Goal: Transaction & Acquisition: Book appointment/travel/reservation

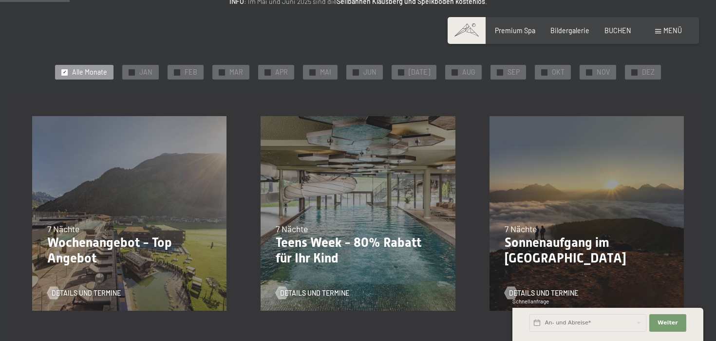
scroll to position [166, 0]
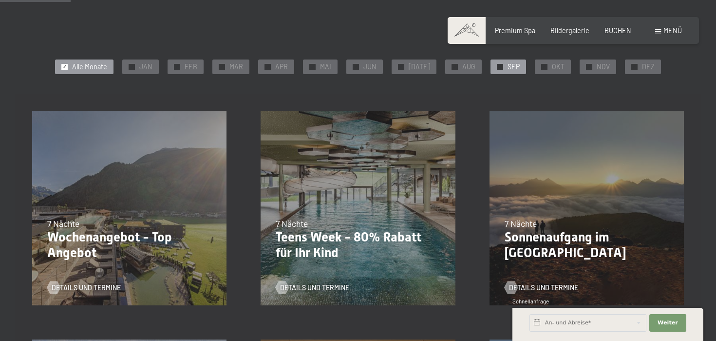
click at [511, 64] on span "SEP" at bounding box center [514, 67] width 12 height 10
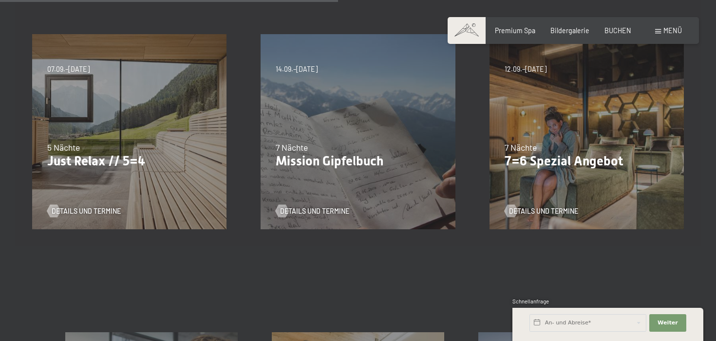
scroll to position [474, 0]
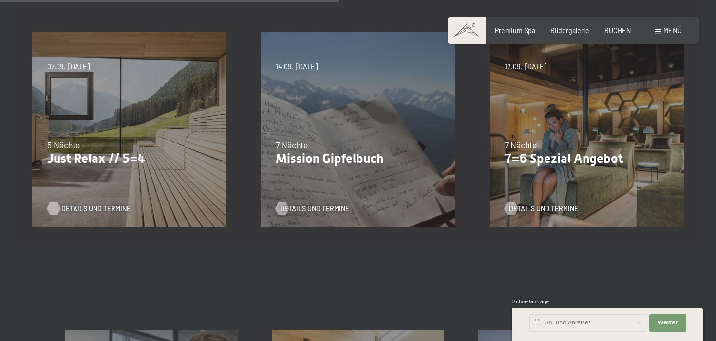
click at [102, 210] on span "Details und Termine" at bounding box center [95, 209] width 69 height 10
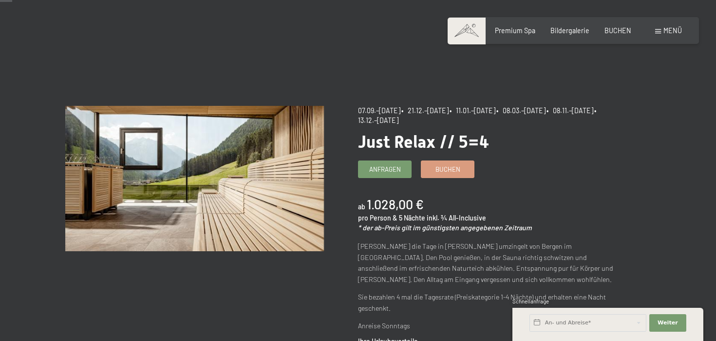
scroll to position [24, 0]
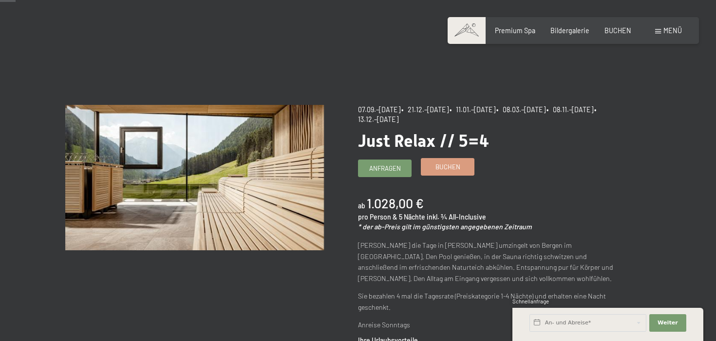
click at [439, 164] on span "Buchen" at bounding box center [448, 166] width 25 height 9
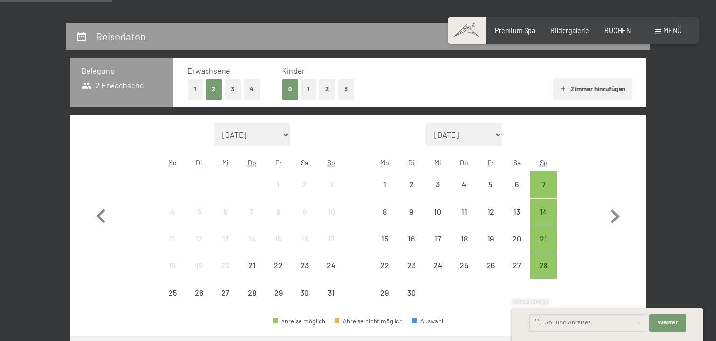
select select "2025-09-01"
select select "2025-10-01"
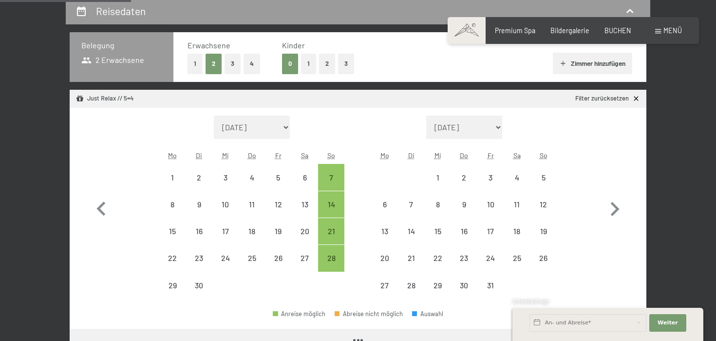
select select "2025-09-01"
select select "2025-10-01"
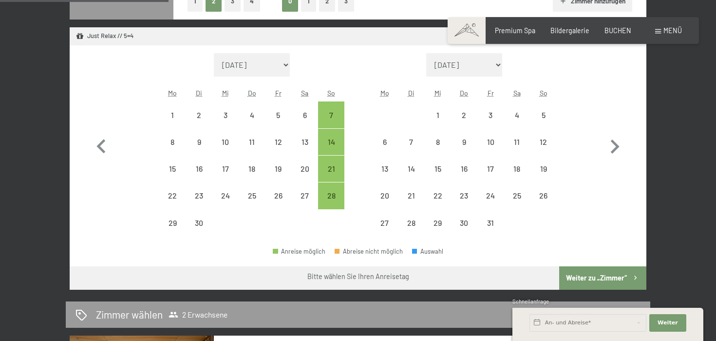
scroll to position [270, 0]
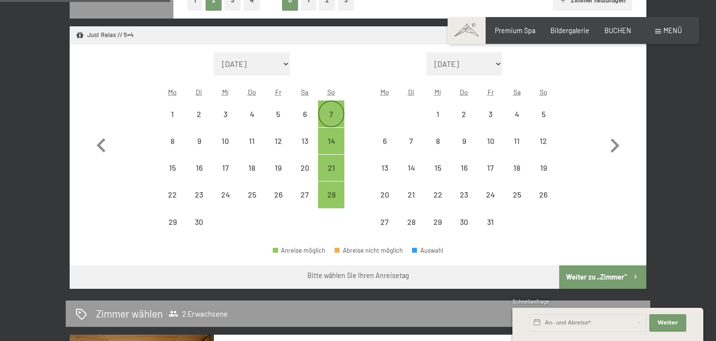
click at [331, 115] on div "7" at bounding box center [331, 122] width 24 height 24
select select "2025-09-01"
select select "2025-10-01"
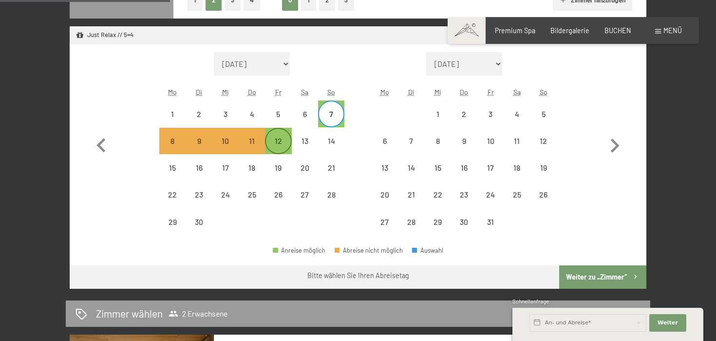
click at [275, 144] on div "12" at bounding box center [278, 149] width 24 height 24
select select "[DATE]"
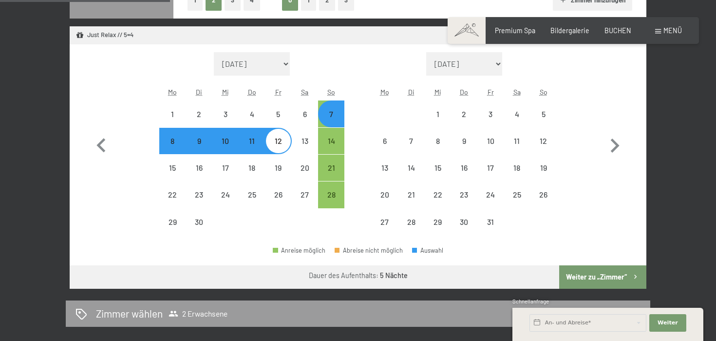
select select "[DATE]"
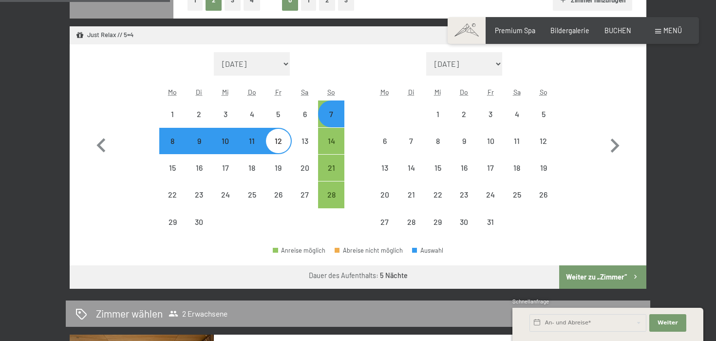
click at [601, 280] on button "Weiter zu „Zimmer“" at bounding box center [602, 276] width 87 height 23
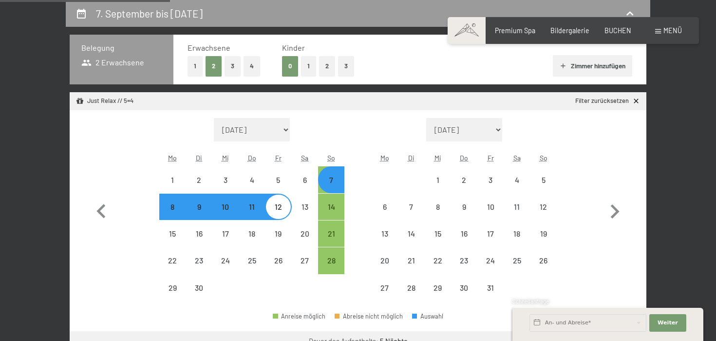
select select "[DATE]"
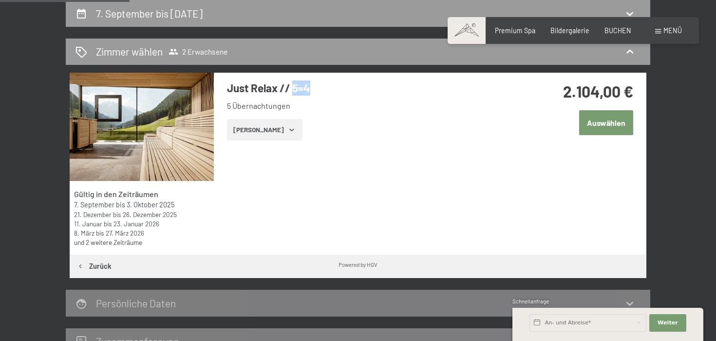
drag, startPoint x: 294, startPoint y: 89, endPoint x: 307, endPoint y: 92, distance: 13.6
click at [307, 92] on h3 "Just Relax // 5=4" at bounding box center [372, 87] width 290 height 15
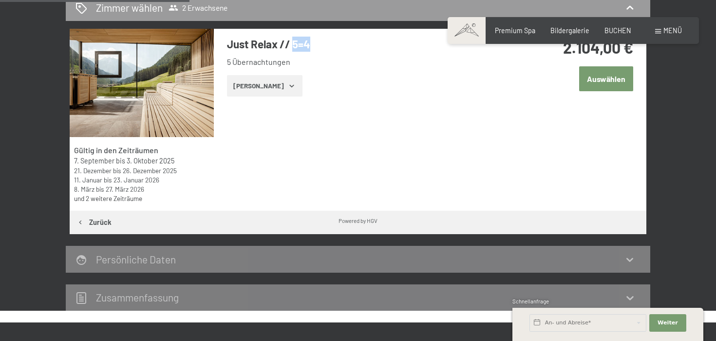
scroll to position [249, 0]
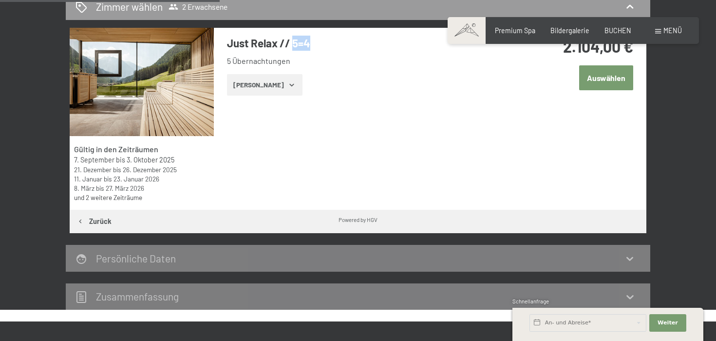
click at [267, 83] on button "Zeige Zimmer" at bounding box center [265, 84] width 76 height 21
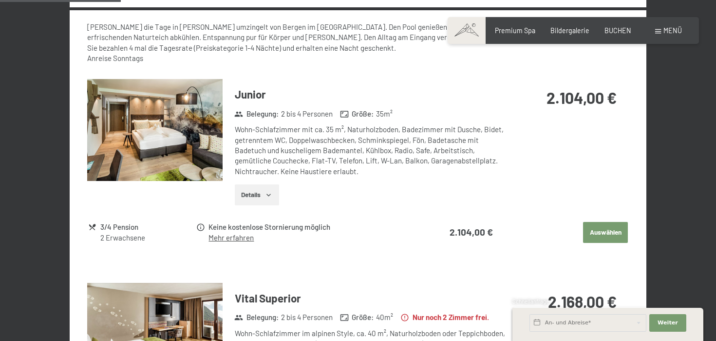
scroll to position [456, 0]
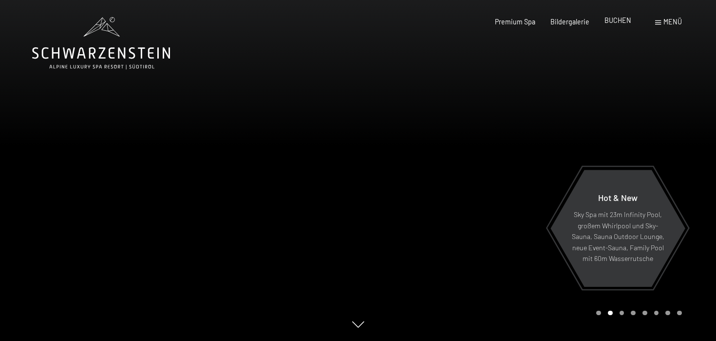
click at [624, 26] on div "Premium Spa Bildergalerie BUCHEN" at bounding box center [556, 22] width 182 height 10
click at [621, 21] on span "BUCHEN" at bounding box center [618, 20] width 27 height 8
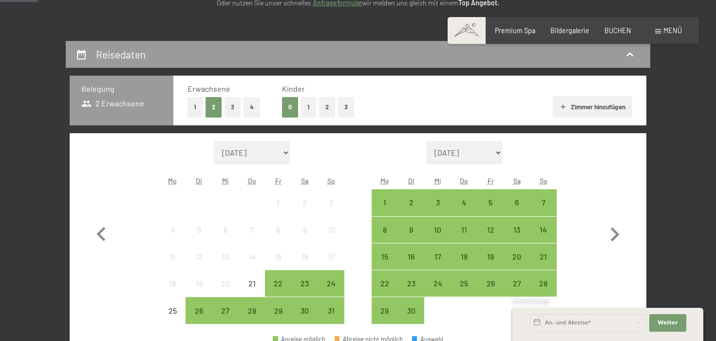
scroll to position [174, 0]
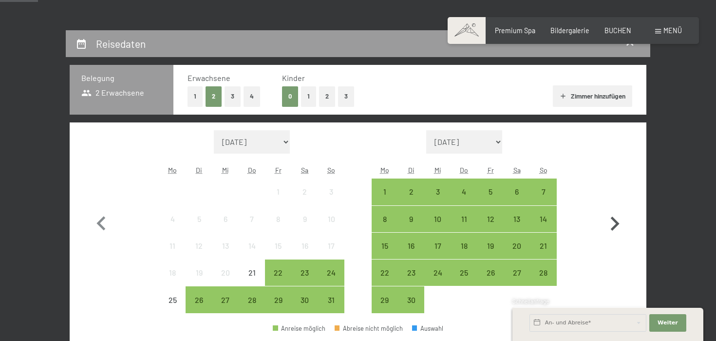
click at [612, 224] on icon "button" at bounding box center [615, 224] width 28 height 28
select select "[DATE]"
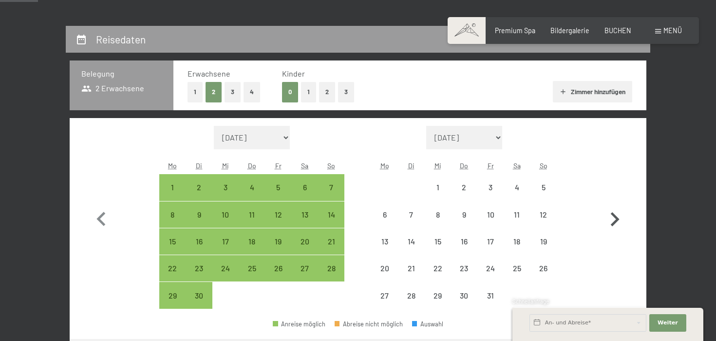
scroll to position [210, 0]
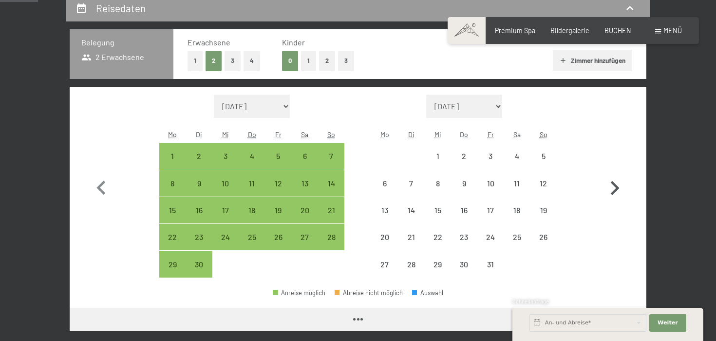
select select "[DATE]"
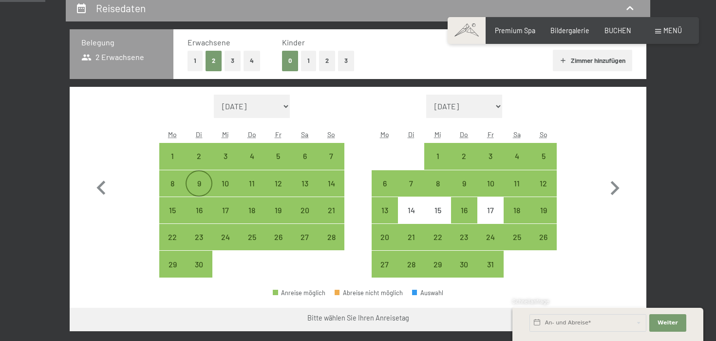
click at [192, 186] on div "9" at bounding box center [199, 191] width 24 height 24
select select "[DATE]"
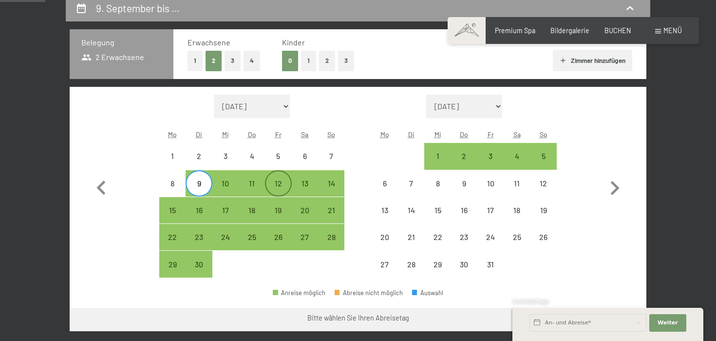
click at [277, 187] on div "12" at bounding box center [278, 191] width 24 height 24
select select "[DATE]"
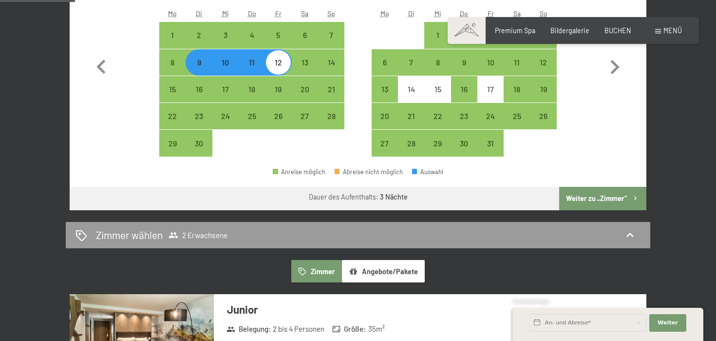
click at [607, 192] on button "Weiter zu „Zimmer“" at bounding box center [602, 198] width 87 height 23
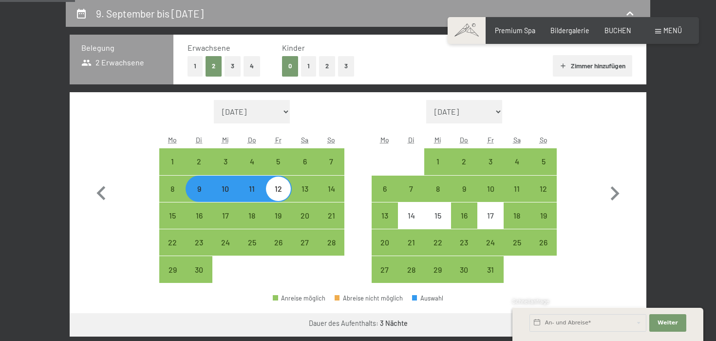
select select "[DATE]"
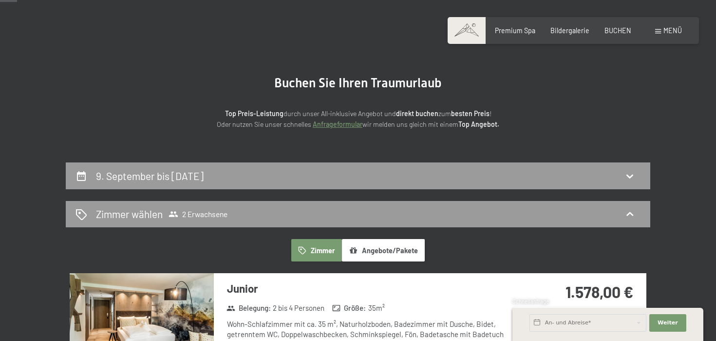
scroll to position [71, 0]
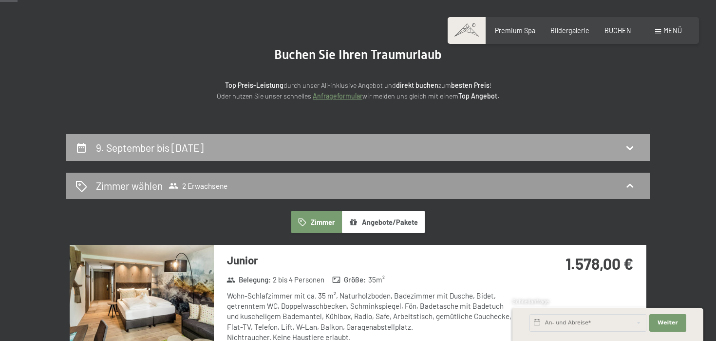
click at [615, 152] on div "9. September bis [DATE]" at bounding box center [358, 147] width 565 height 14
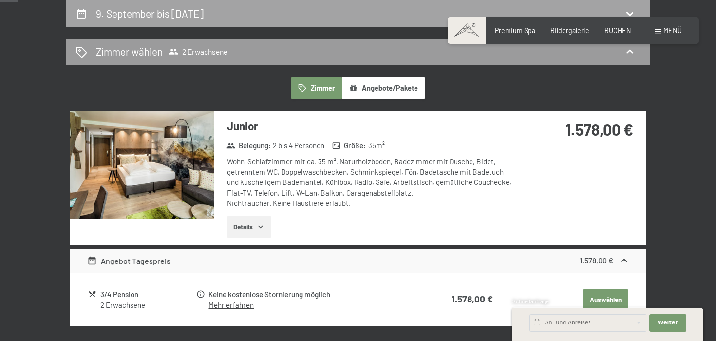
select select "[DATE]"
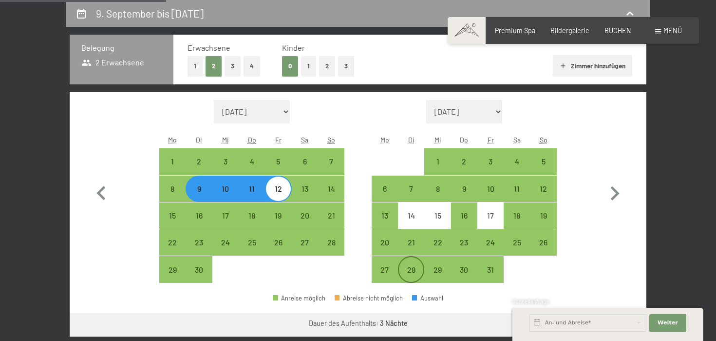
scroll to position [227, 0]
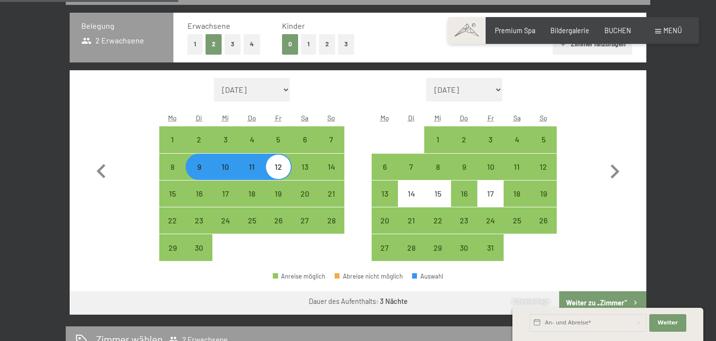
click at [201, 163] on div "9" at bounding box center [199, 175] width 24 height 24
select select "[DATE]"
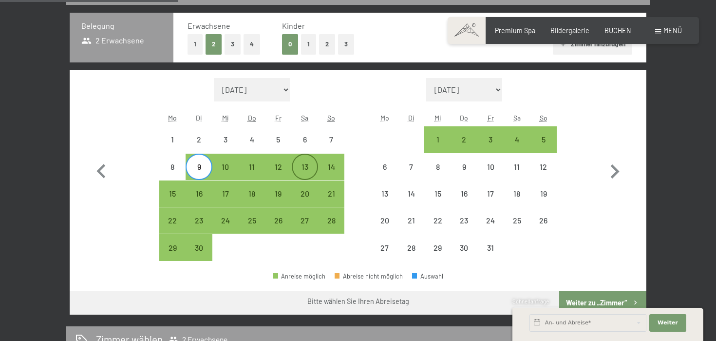
click at [302, 175] on div "13" at bounding box center [305, 175] width 24 height 24
select select "[DATE]"
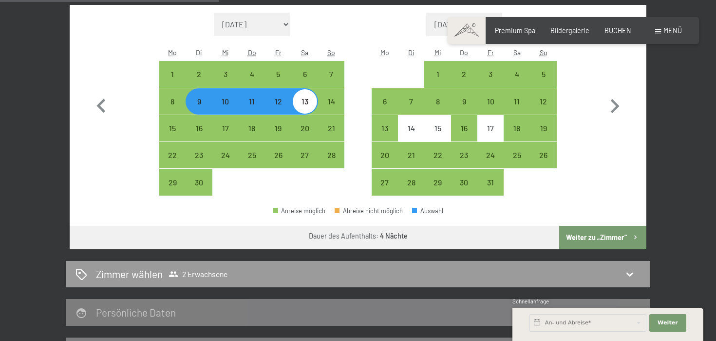
click at [616, 229] on button "Weiter zu „Zimmer“" at bounding box center [602, 237] width 87 height 23
select select "[DATE]"
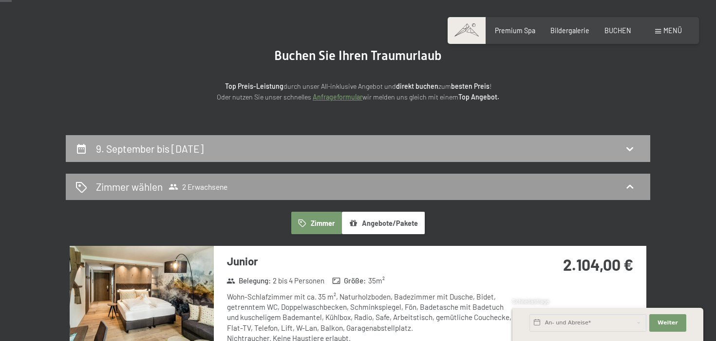
scroll to position [0, 0]
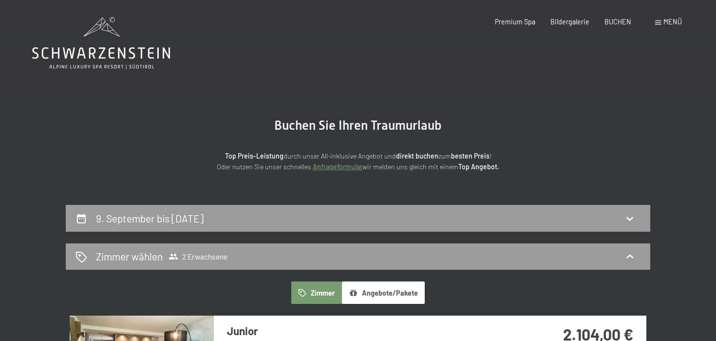
click at [668, 23] on span "Menü" at bounding box center [673, 22] width 19 height 8
